Goal: Information Seeking & Learning: Find specific fact

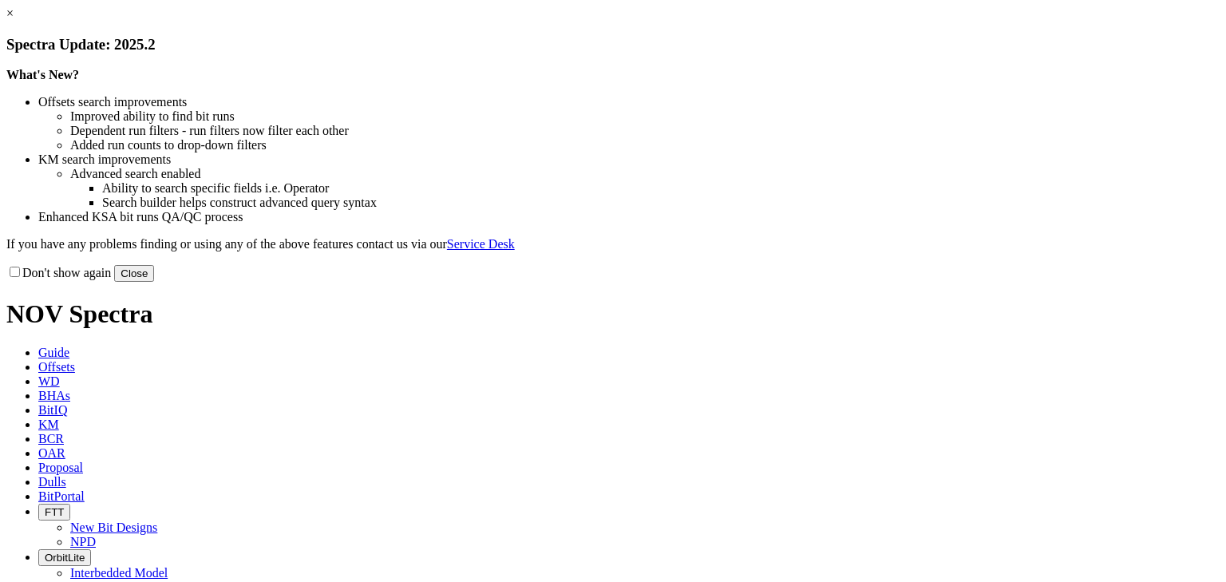
click at [14, 20] on link "×" at bounding box center [9, 13] width 7 height 14
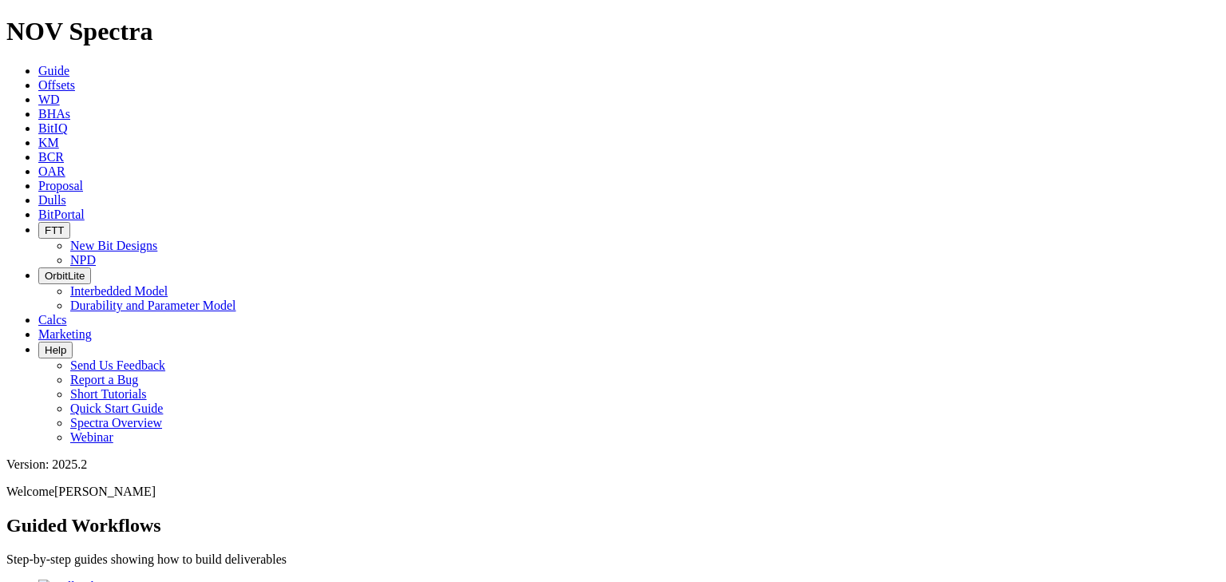
click at [66, 193] on span "Dulls" at bounding box center [52, 200] width 28 height 14
click at [148, 567] on input "text" at bounding box center [76, 575] width 141 height 17
paste input "A318570"
type input "A318570"
click at [157, 579] on icon "submit" at bounding box center [157, 579] width 0 height 0
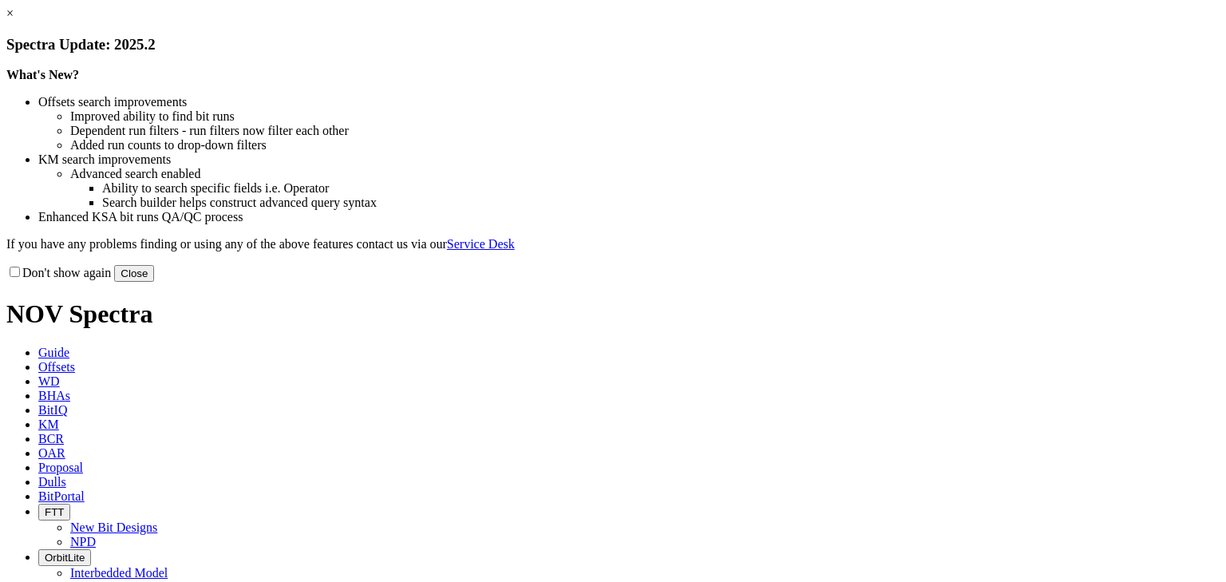
click at [14, 20] on link "×" at bounding box center [9, 13] width 7 height 14
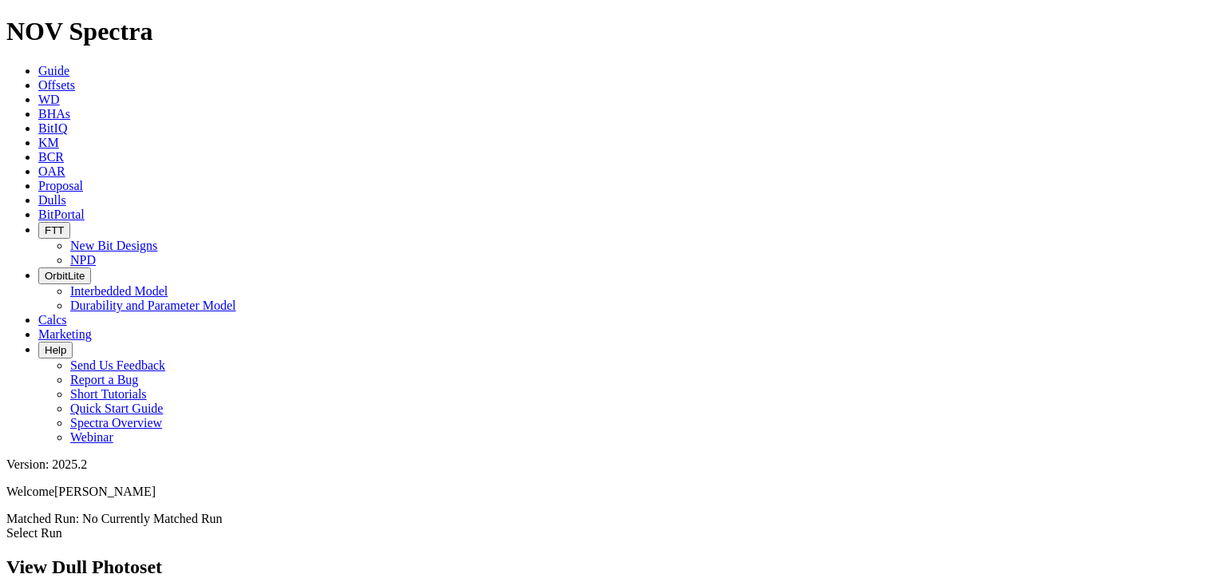
scroll to position [1918, 0]
click at [66, 193] on link "Dulls" at bounding box center [52, 200] width 28 height 14
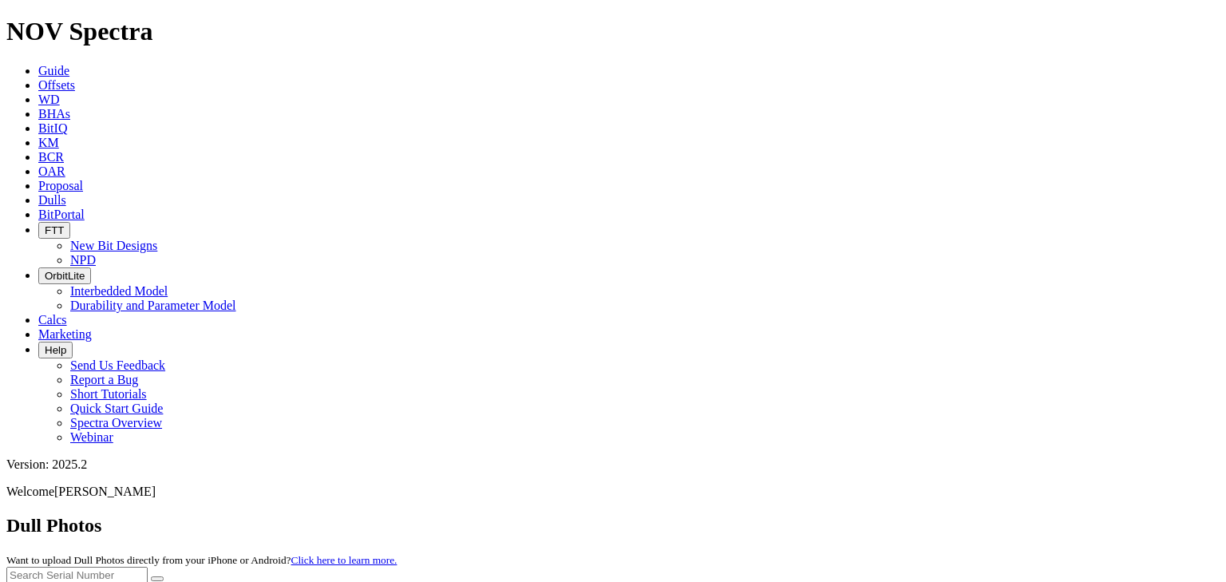
click at [148, 567] on input "text" at bounding box center [76, 575] width 141 height 17
paste input "A320072"
type input "A320072"
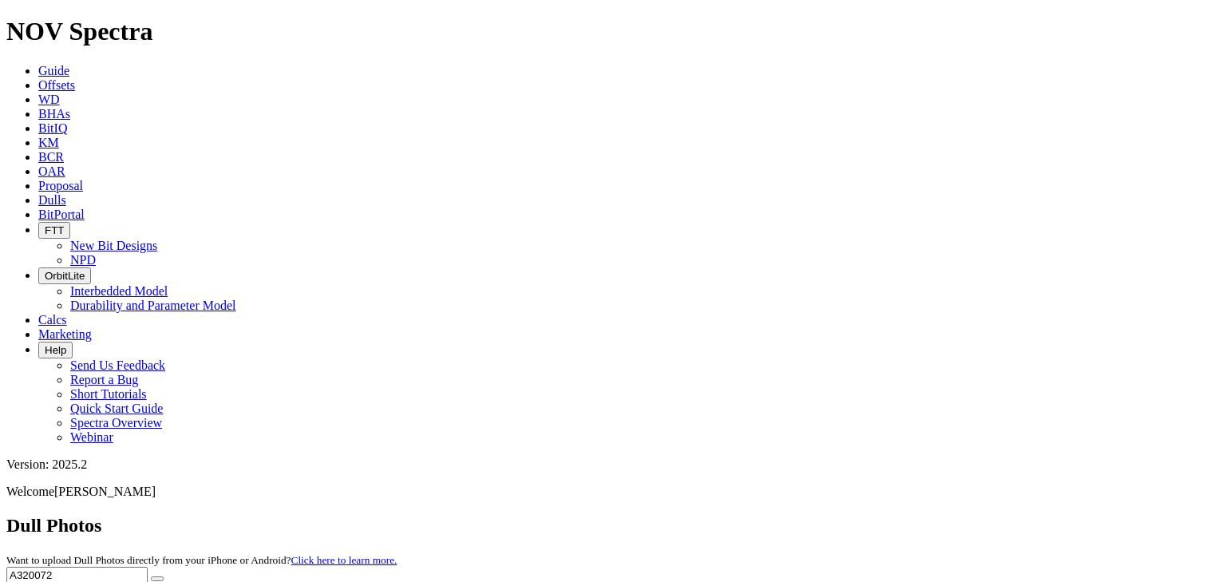
click at [164, 576] on button "submit" at bounding box center [157, 578] width 13 height 5
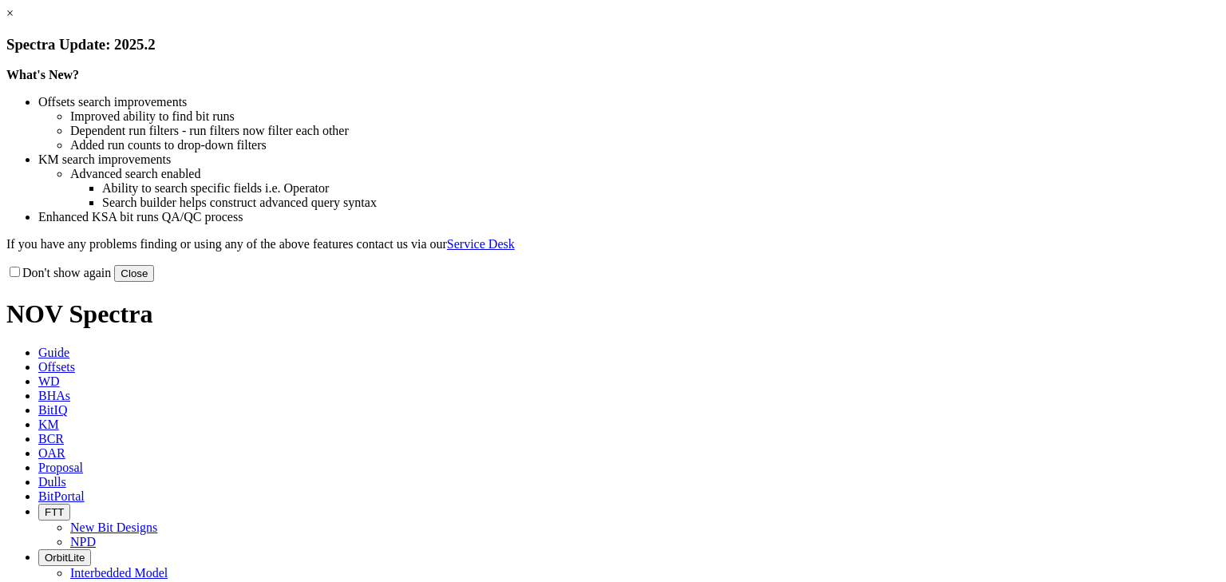
click at [14, 20] on link "×" at bounding box center [9, 13] width 7 height 14
